Goal: Task Accomplishment & Management: Use online tool/utility

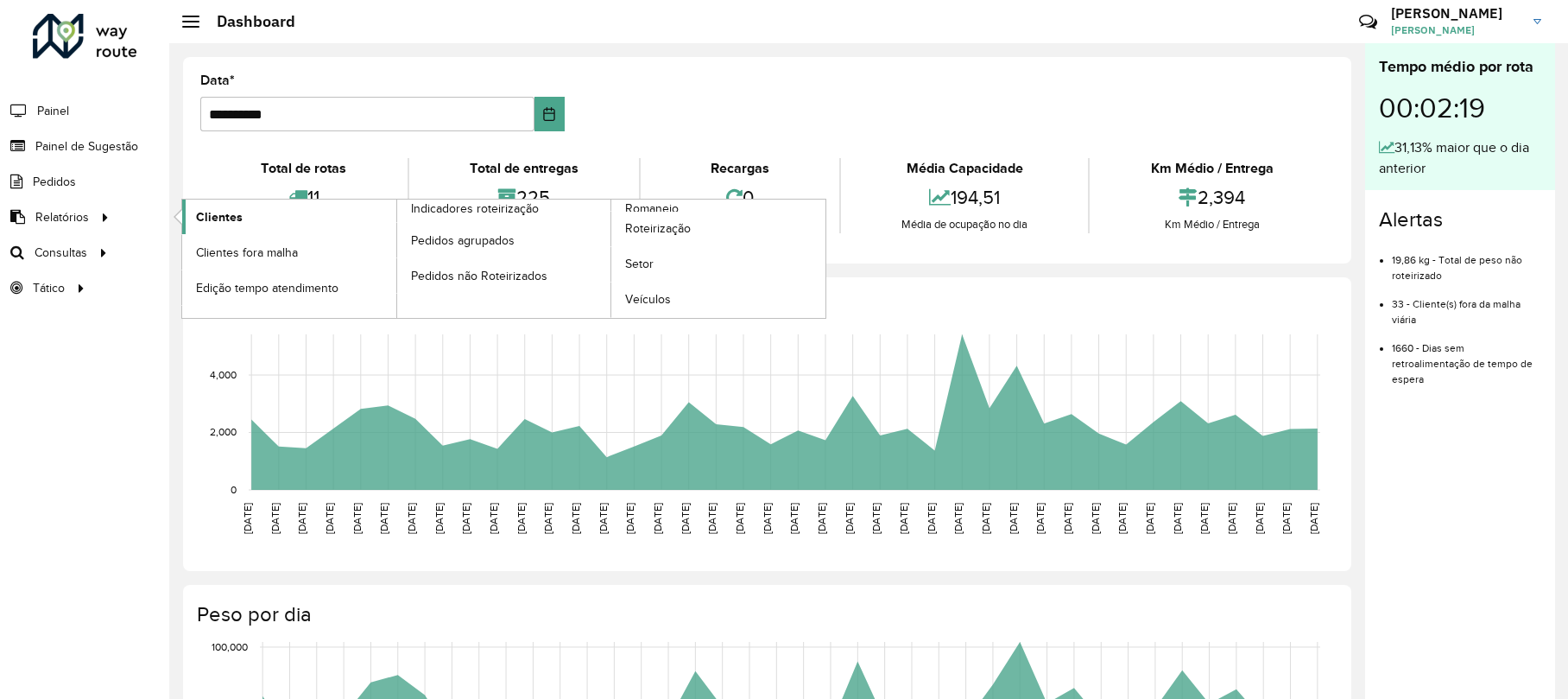
click at [230, 208] on link "Clientes" at bounding box center [289, 216] width 214 height 34
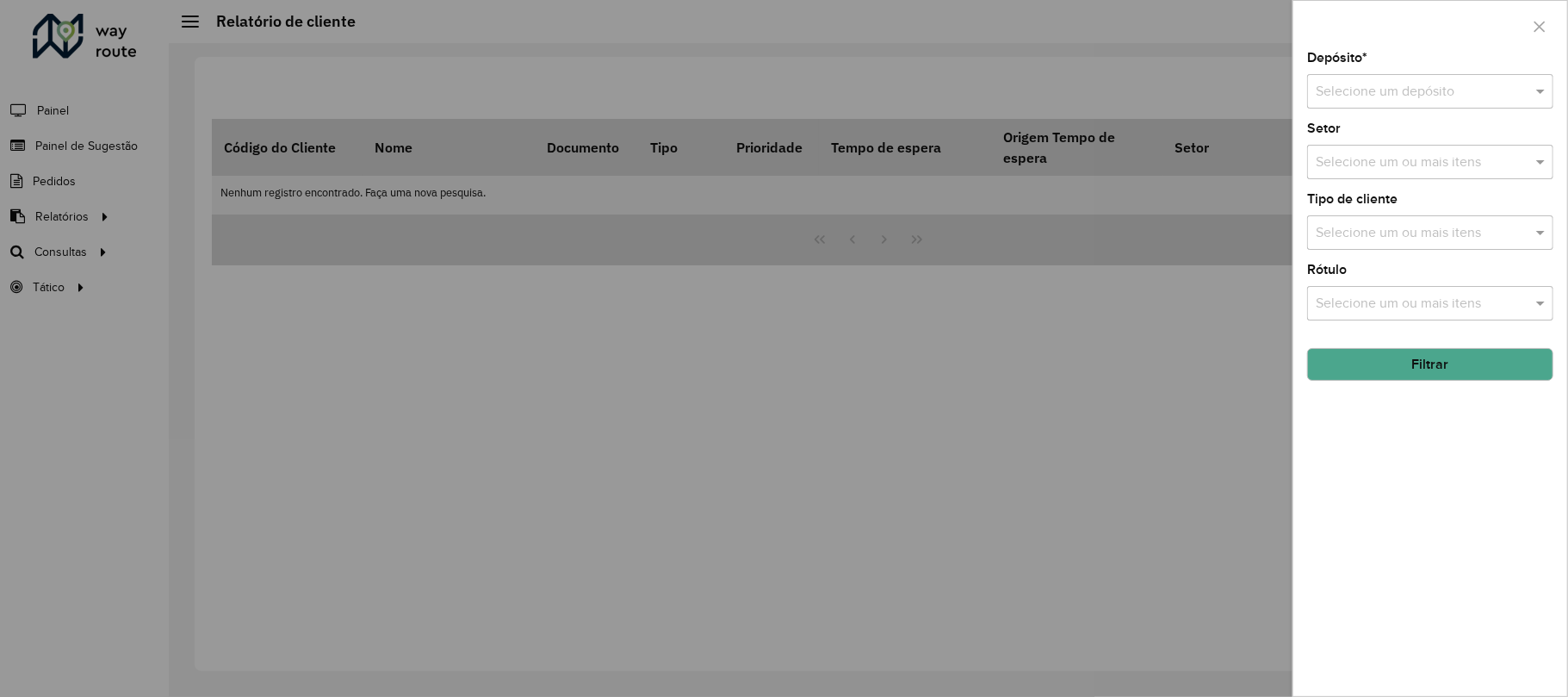
click at [1457, 98] on input "text" at bounding box center [1413, 91] width 194 height 20
click at [1433, 143] on div "CDD Caxias" at bounding box center [1430, 141] width 244 height 29
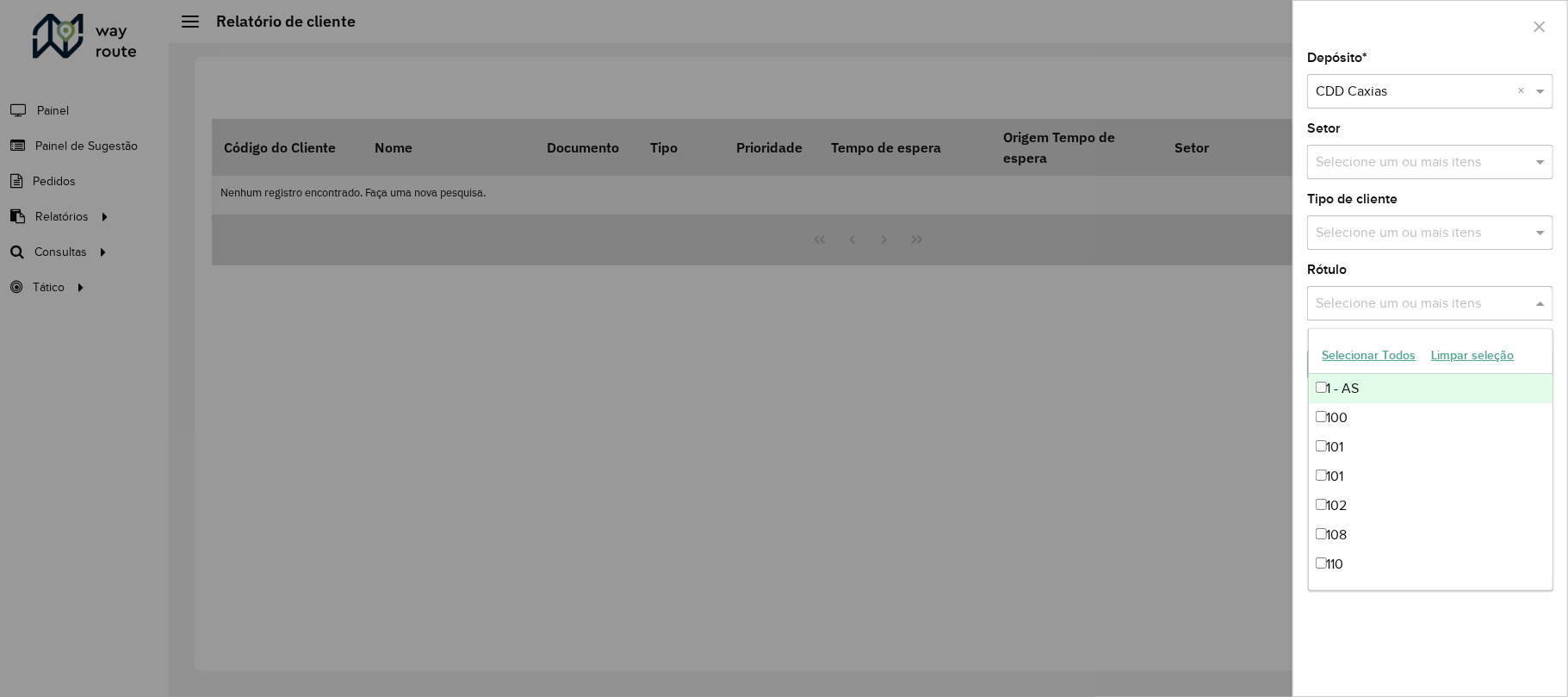
click at [1402, 303] on input "text" at bounding box center [1421, 303] width 221 height 20
click at [1157, 363] on div at bounding box center [784, 348] width 1568 height 697
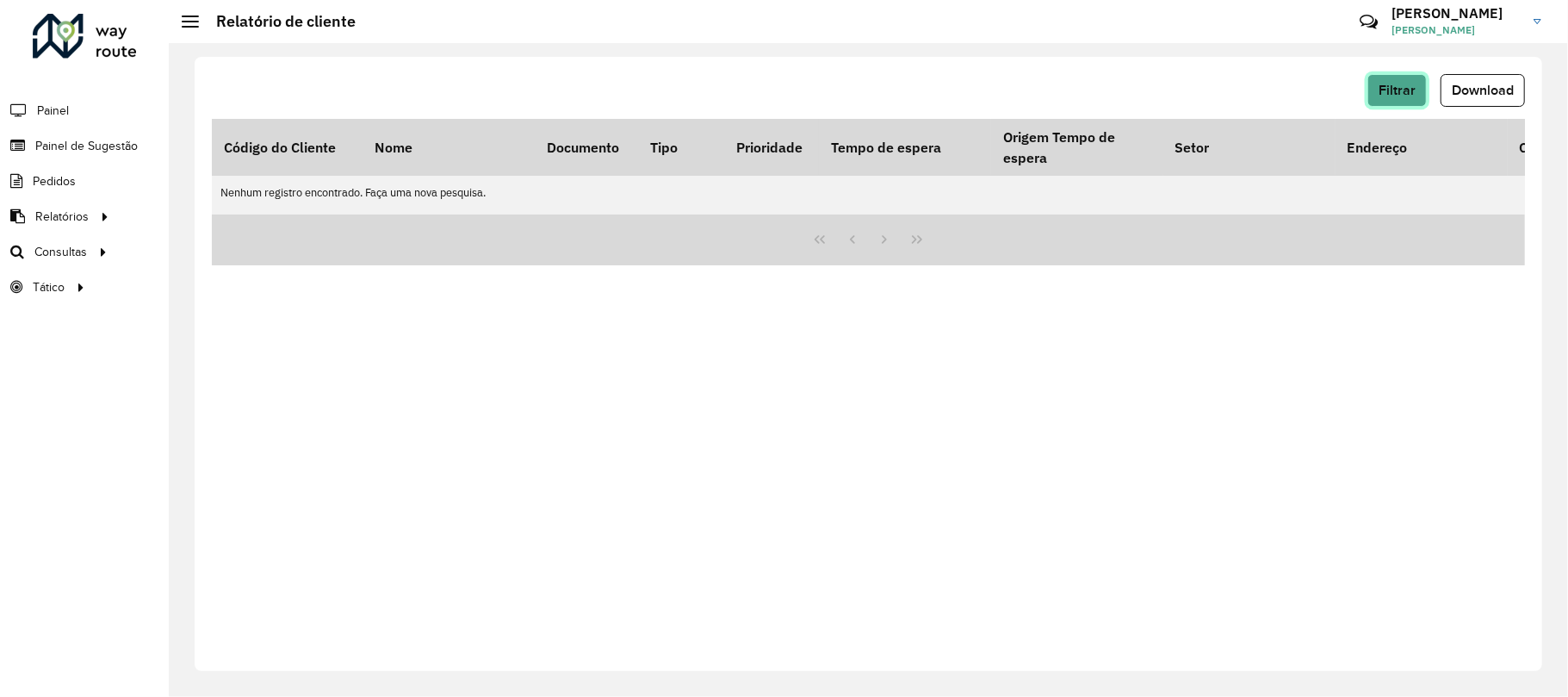
click at [1395, 80] on button "Filtrar" at bounding box center [1396, 90] width 59 height 33
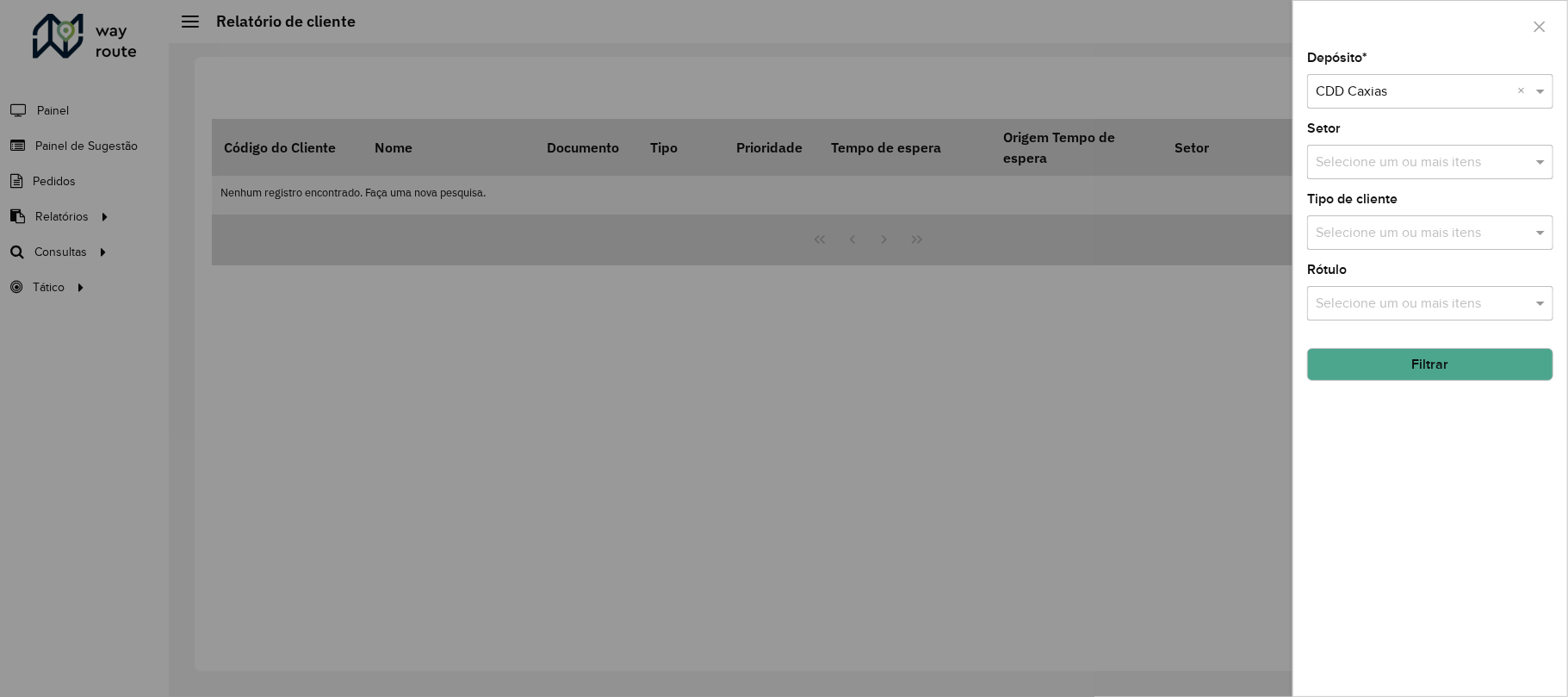
click at [1374, 377] on button "Filtrar" at bounding box center [1429, 365] width 246 height 33
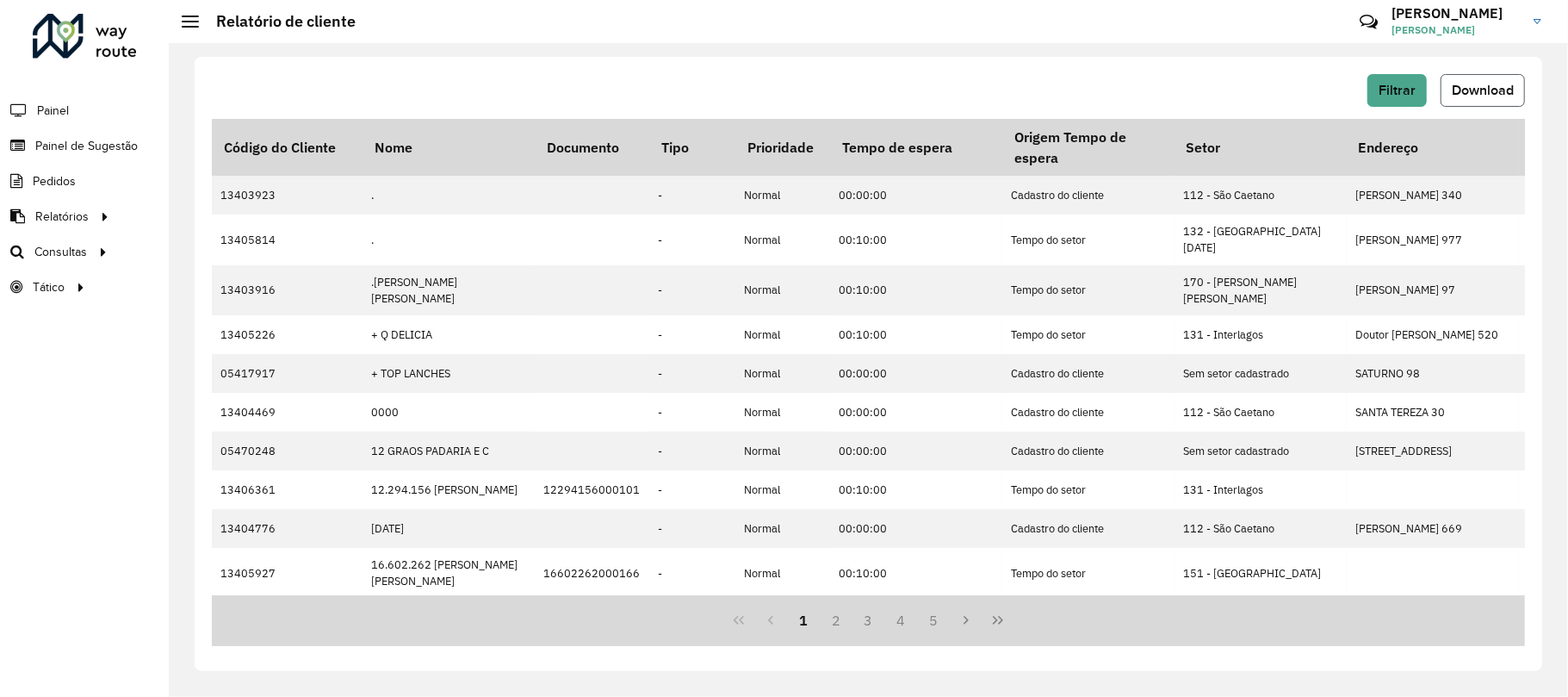
click at [1503, 78] on button "Download" at bounding box center [1483, 90] width 85 height 33
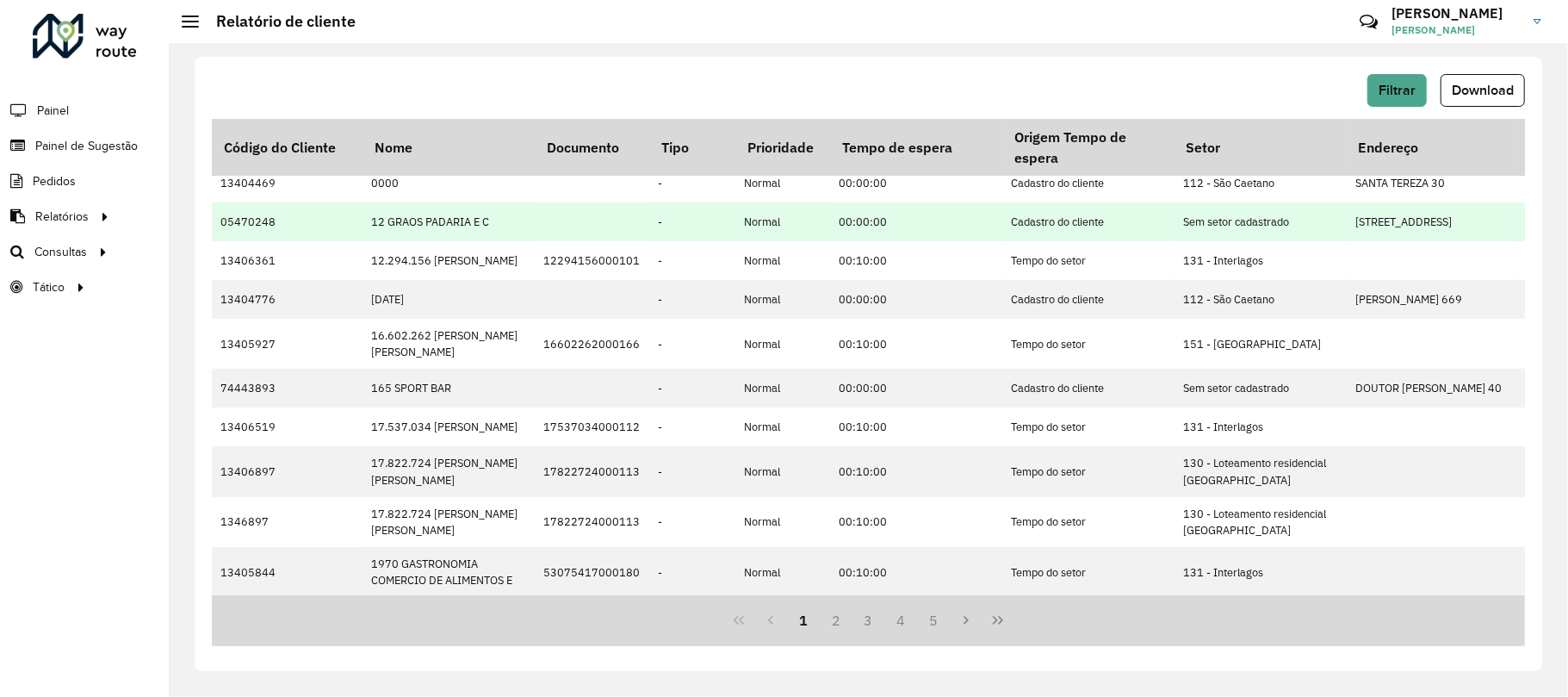
scroll to position [475, 0]
